Goal: Task Accomplishment & Management: Use online tool/utility

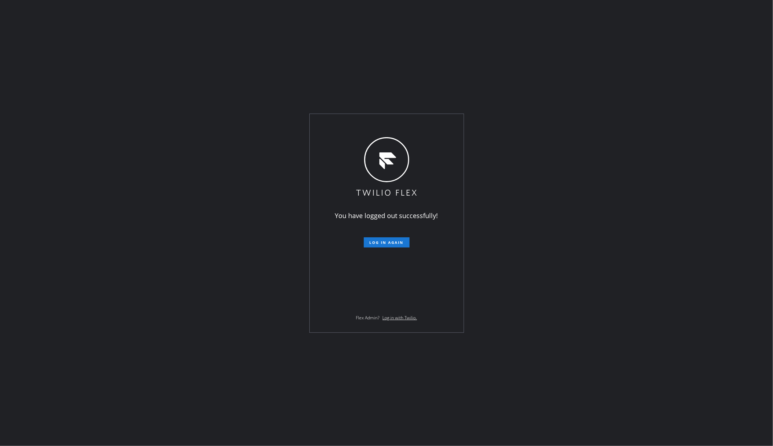
click at [132, 99] on div "You have logged out successfully! Log in again Flex Admin? Log in with Twilio." at bounding box center [386, 223] width 773 height 446
click at [381, 240] on span "Log in again" at bounding box center [387, 242] width 34 height 5
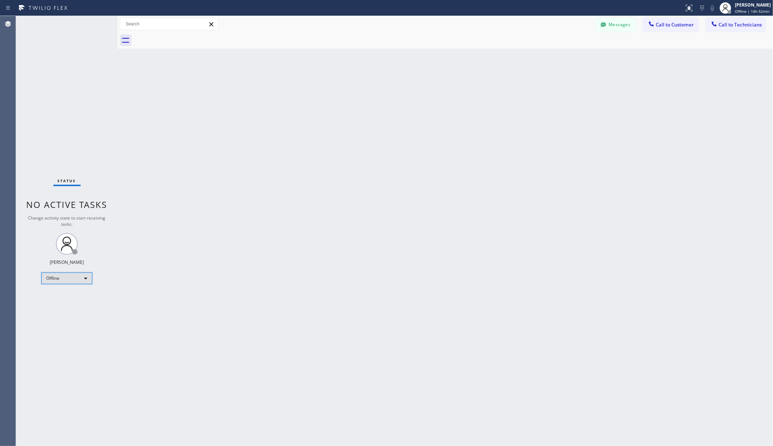
click at [68, 276] on div "Offline" at bounding box center [66, 279] width 51 height 12
click at [57, 304] on li "Unavailable" at bounding box center [66, 307] width 49 height 9
click at [211, 305] on div "Back to Dashboard Change Sender ID Customers Technicians AA [PERSON_NAME] [DATE…" at bounding box center [446, 231] width 656 height 430
drag, startPoint x: 185, startPoint y: 256, endPoint x: 226, endPoint y: 24, distance: 235.8
click at [185, 255] on div "Back to Dashboard Change Sender ID Customers Technicians AA [PERSON_NAME] [DATE…" at bounding box center [446, 231] width 656 height 430
